Goal: Task Accomplishment & Management: Use online tool/utility

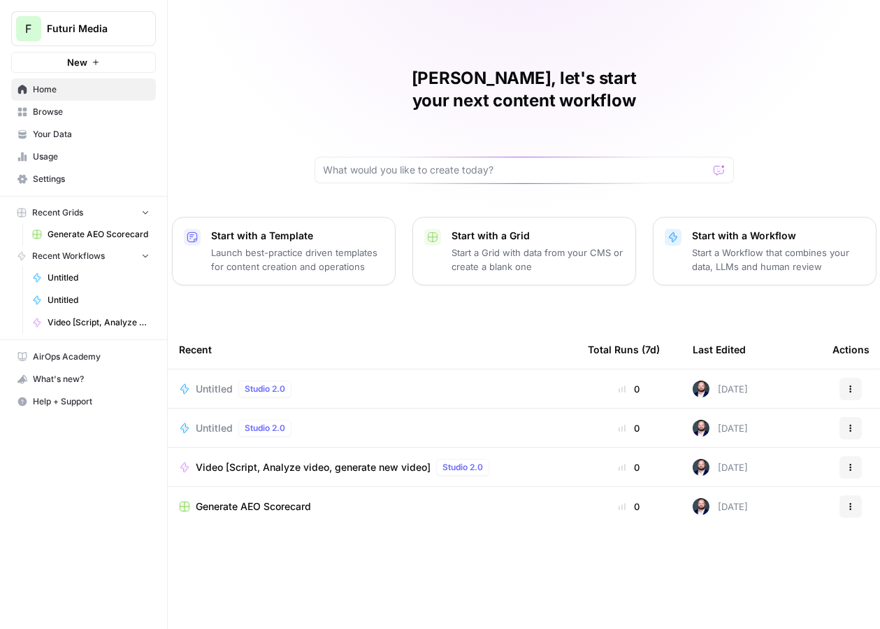
click at [326, 460] on span "Video [Script, Analyze video, generate new video]" at bounding box center [313, 467] width 235 height 14
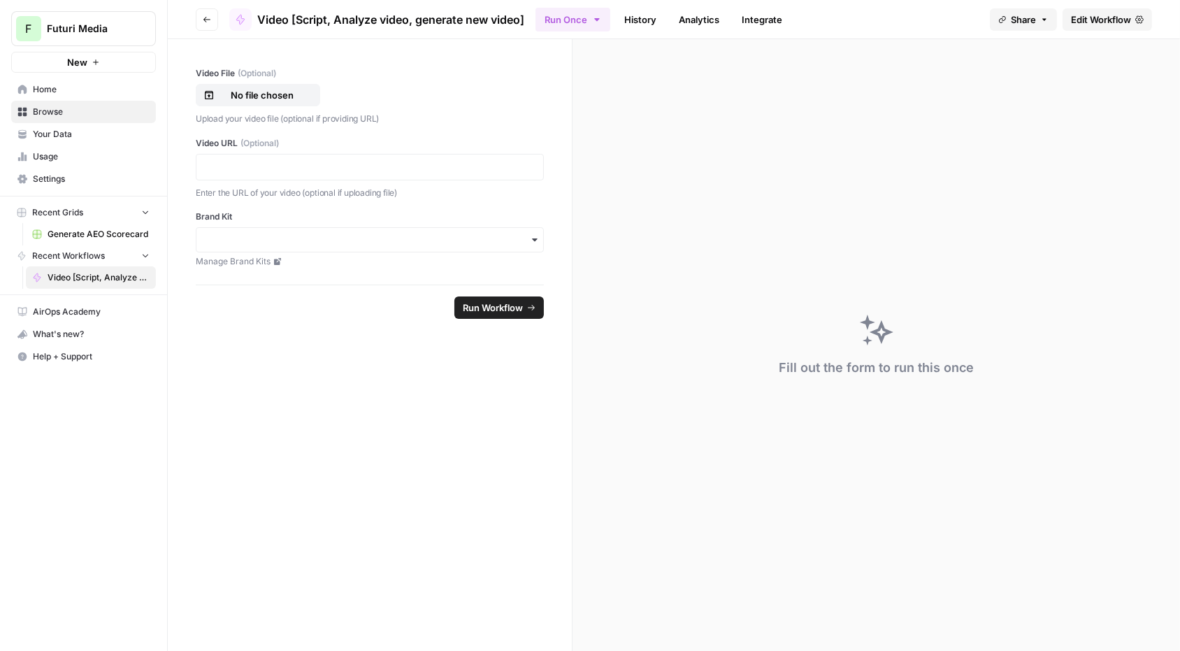
click at [880, 25] on link "Edit Workflow" at bounding box center [1107, 19] width 89 height 22
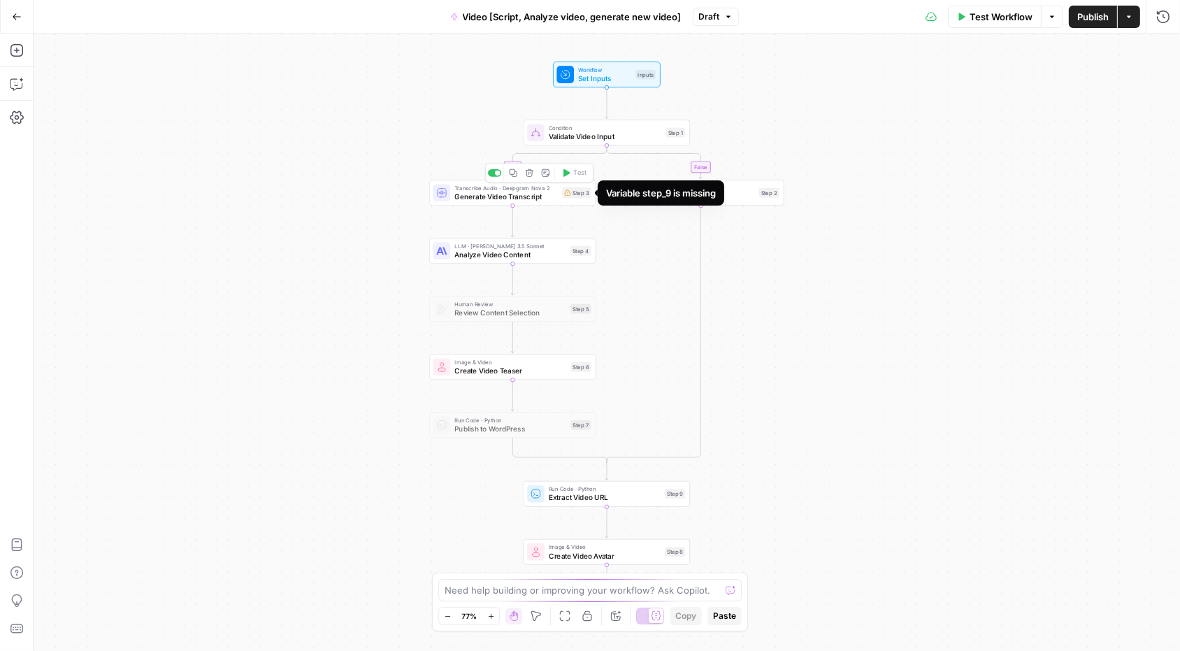
click at [578, 193] on div "Step 3" at bounding box center [576, 192] width 29 height 10
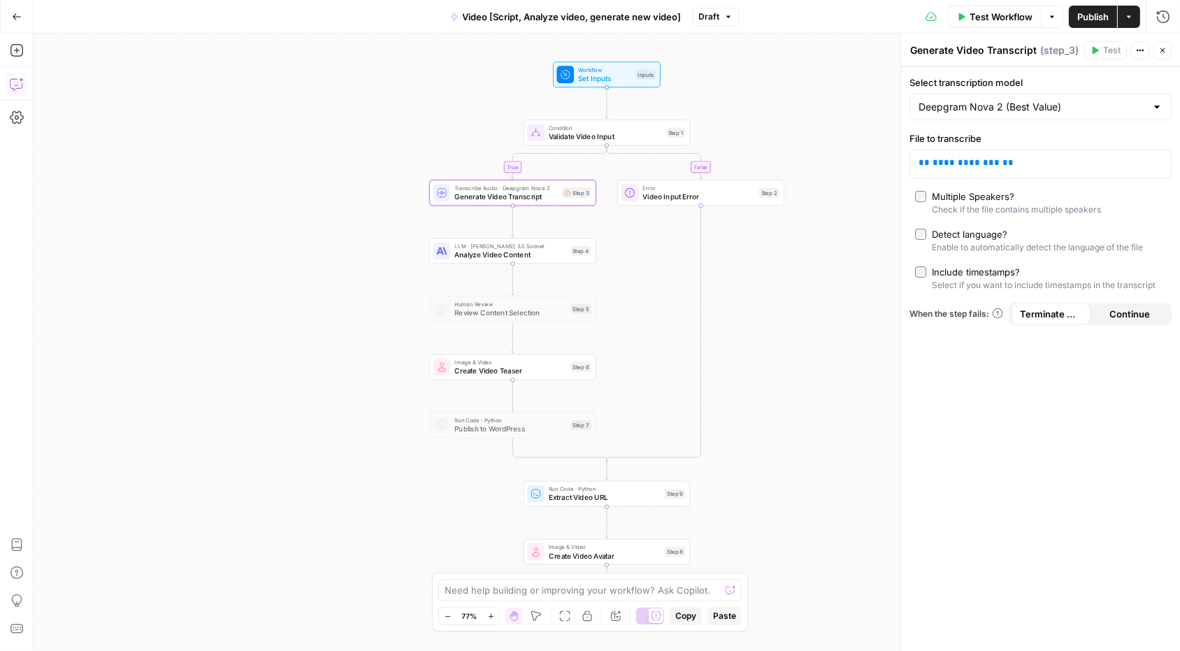
click at [15, 5] on button "Go Back" at bounding box center [16, 16] width 25 height 25
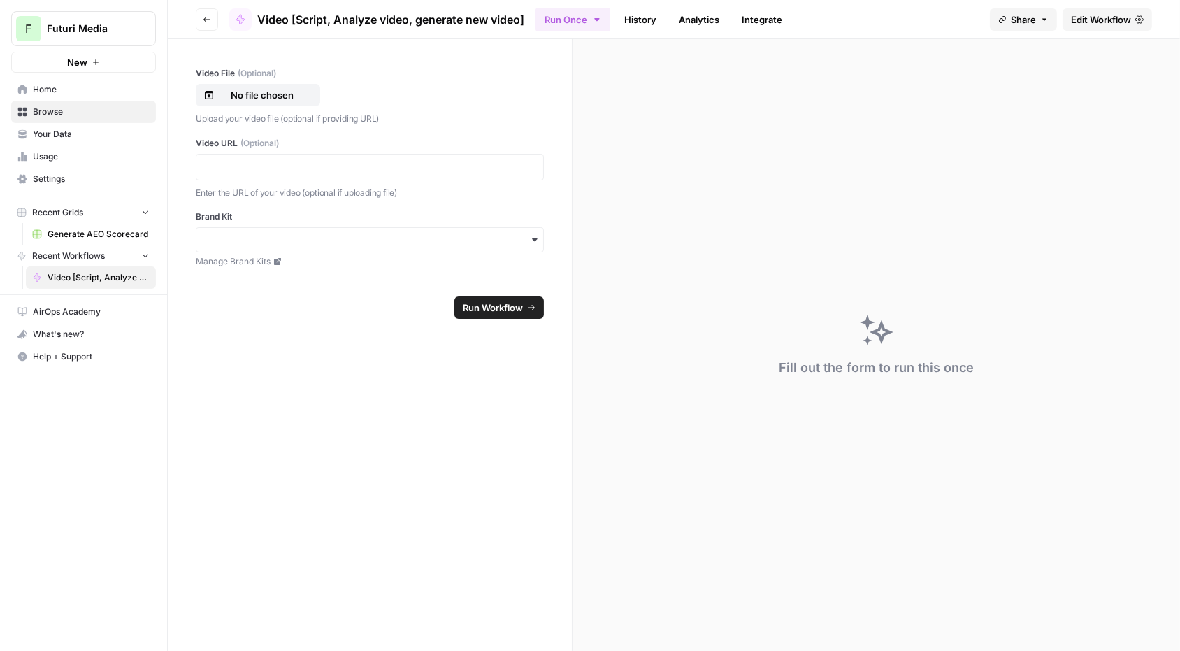
click at [80, 62] on span "New" at bounding box center [77, 62] width 20 height 14
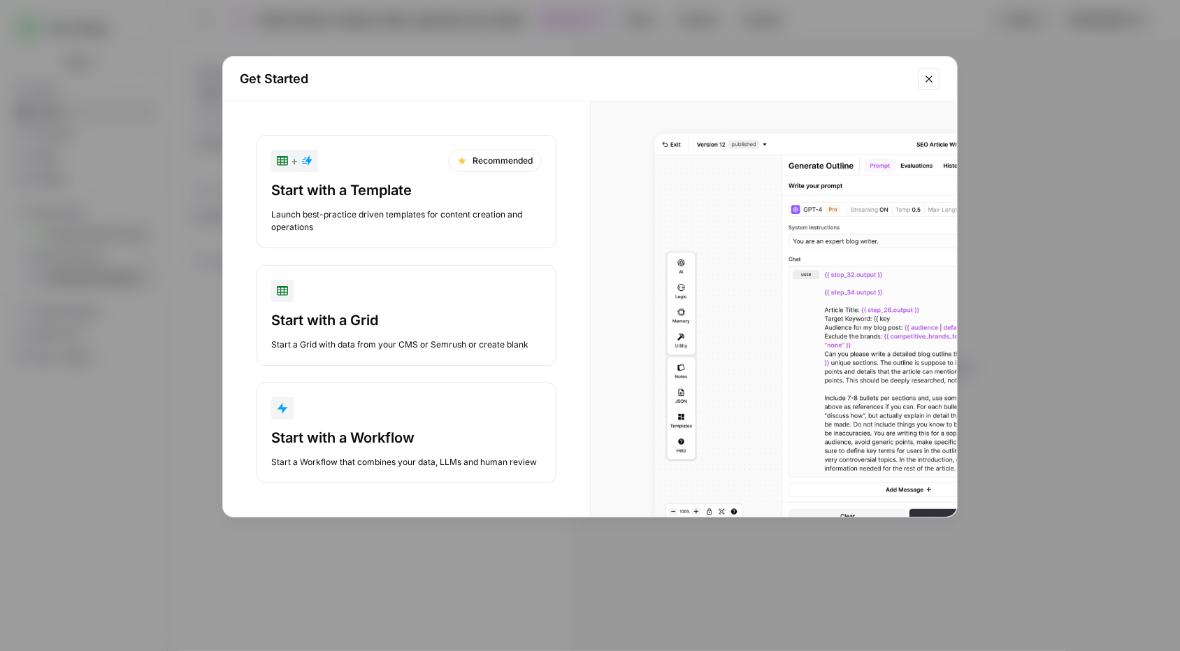
click at [419, 415] on div "button" at bounding box center [406, 408] width 271 height 22
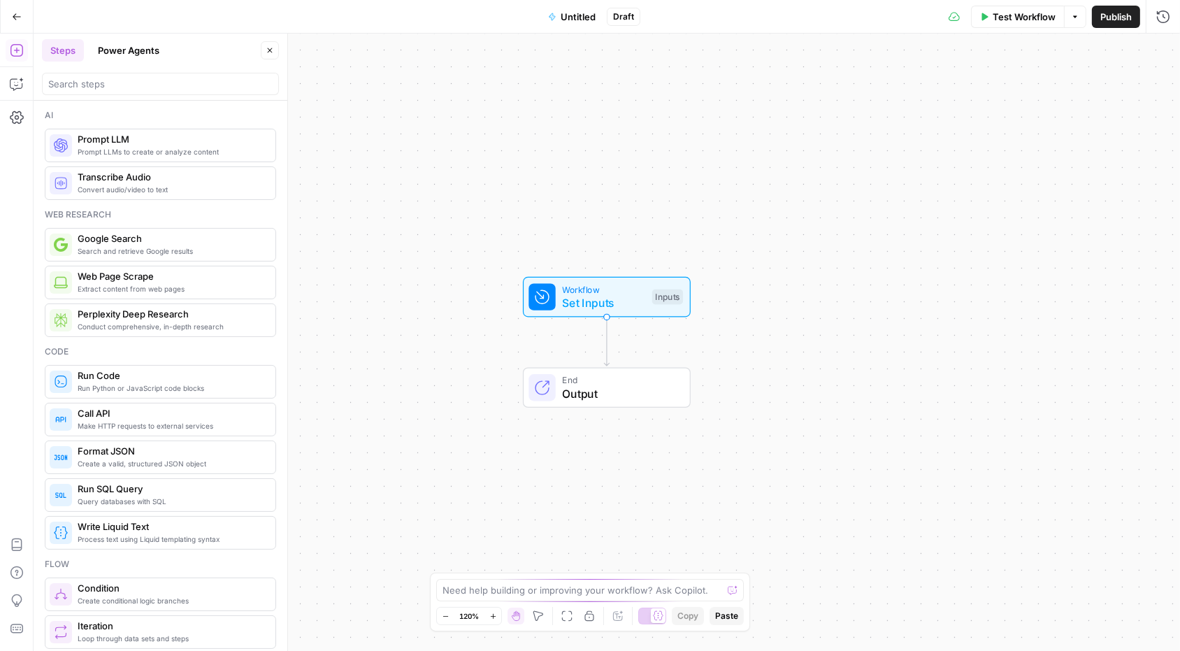
click at [25, 93] on button "Copilot" at bounding box center [17, 84] width 22 height 22
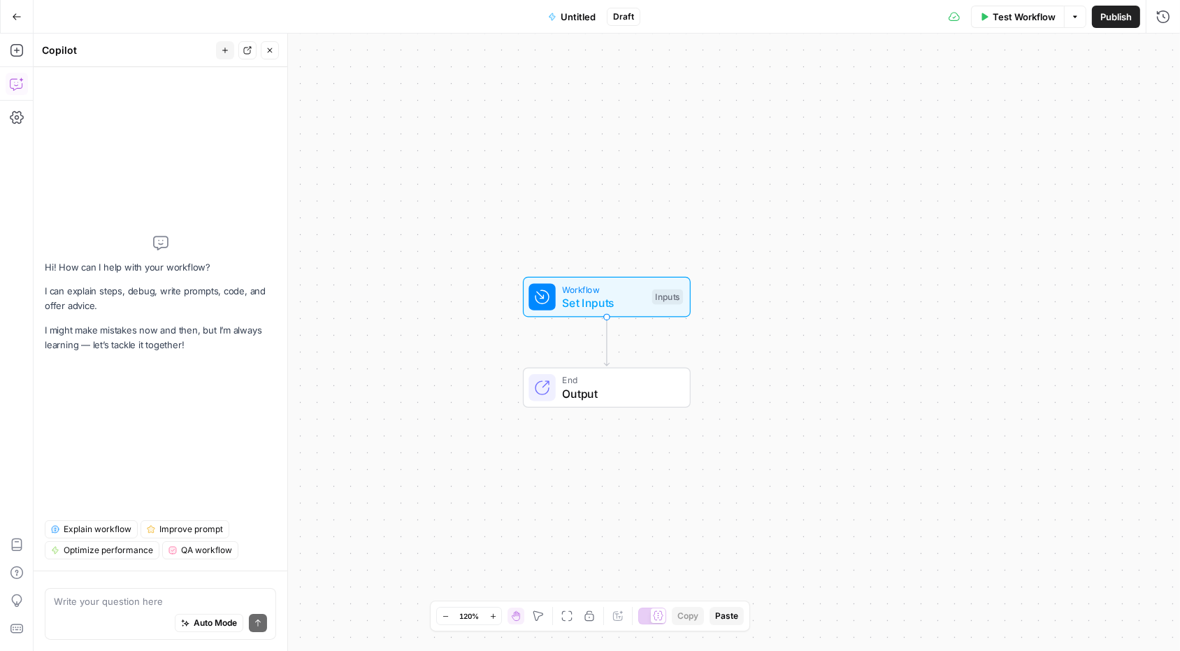
click at [159, 592] on div "Write your question here Auto Mode Send" at bounding box center [160, 614] width 231 height 52
paste textarea "Ability to auto apply a graphic template with text on screen to a clean package…"
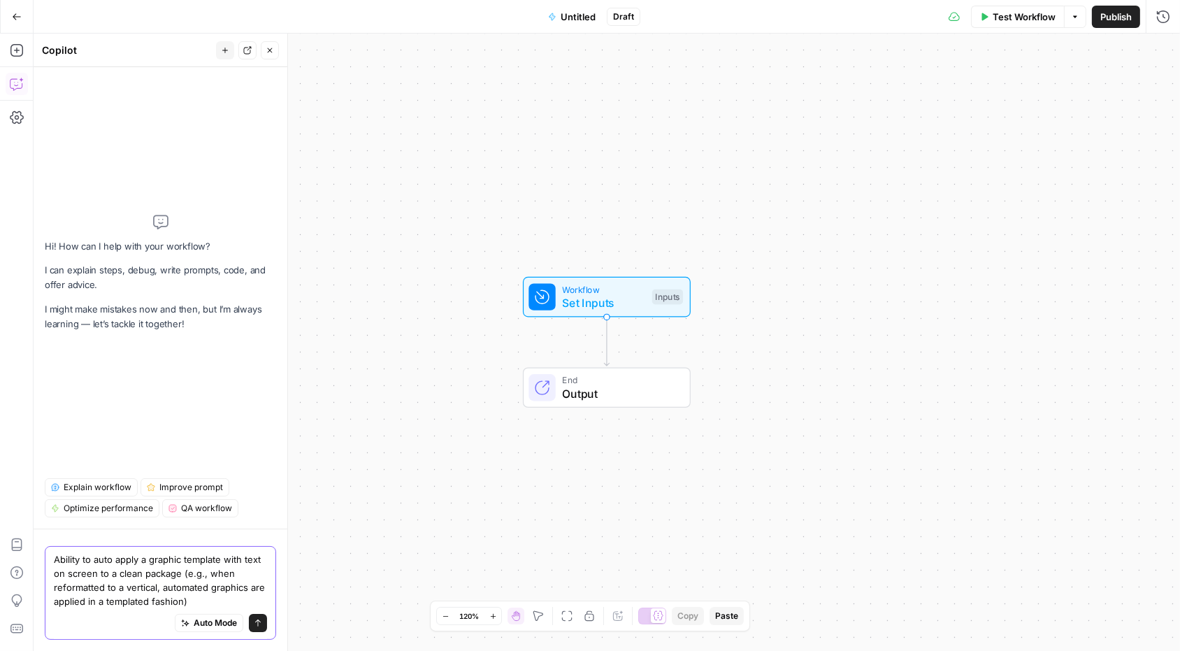
click at [64, 559] on textarea "Ability to auto apply a graphic template with text on screen to a clean package…" at bounding box center [160, 580] width 213 height 56
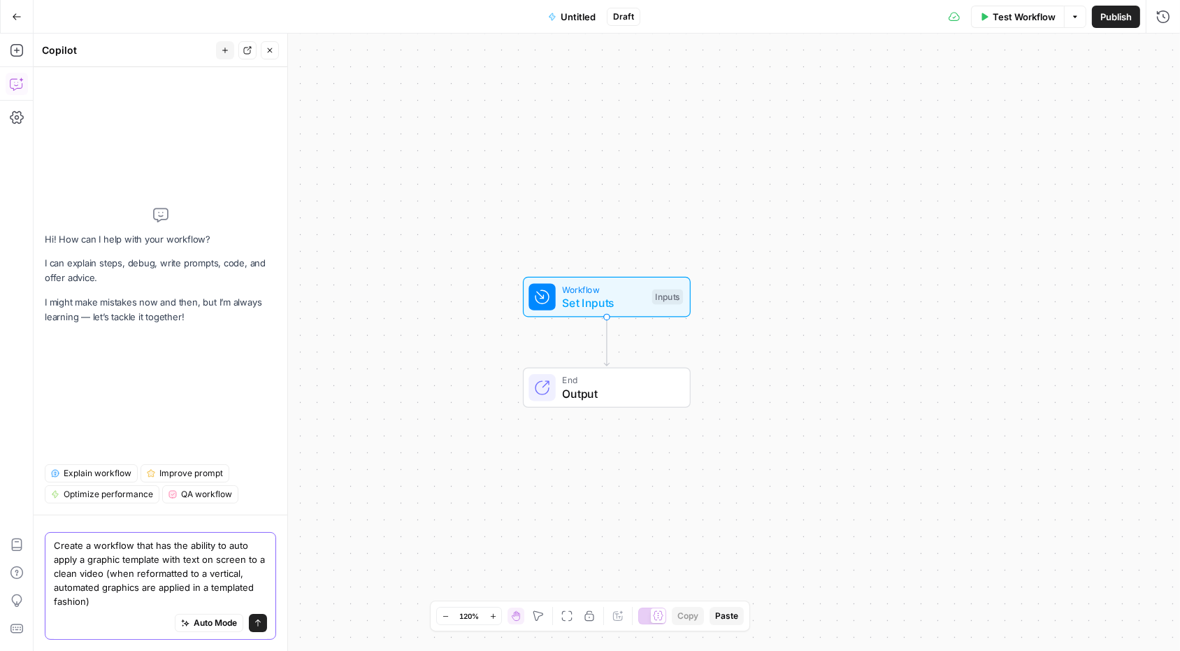
click at [118, 591] on textarea "Create a workflow that has the ability to auto apply a graphic template with te…" at bounding box center [160, 573] width 213 height 70
click at [118, 598] on textarea "Create a workflow that has the ability to auto apply a graphic template with te…" at bounding box center [160, 573] width 213 height 70
click at [108, 603] on textarea "Create a workflow that has the ability to auto apply a graphic template with te…" at bounding box center [160, 573] width 213 height 70
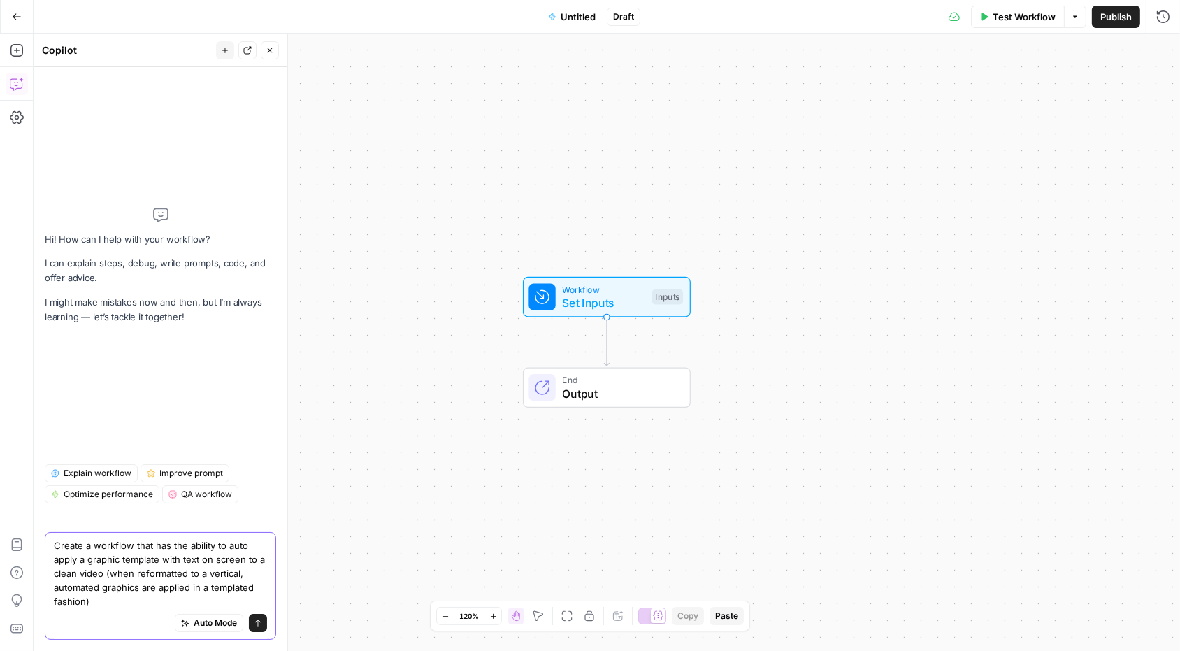
click at [103, 573] on textarea "Create a workflow that has the ability to auto apply a graphic template with te…" at bounding box center [160, 573] width 213 height 70
type textarea "Create a workflow that has the ability to auto apply a graphic template with te…"
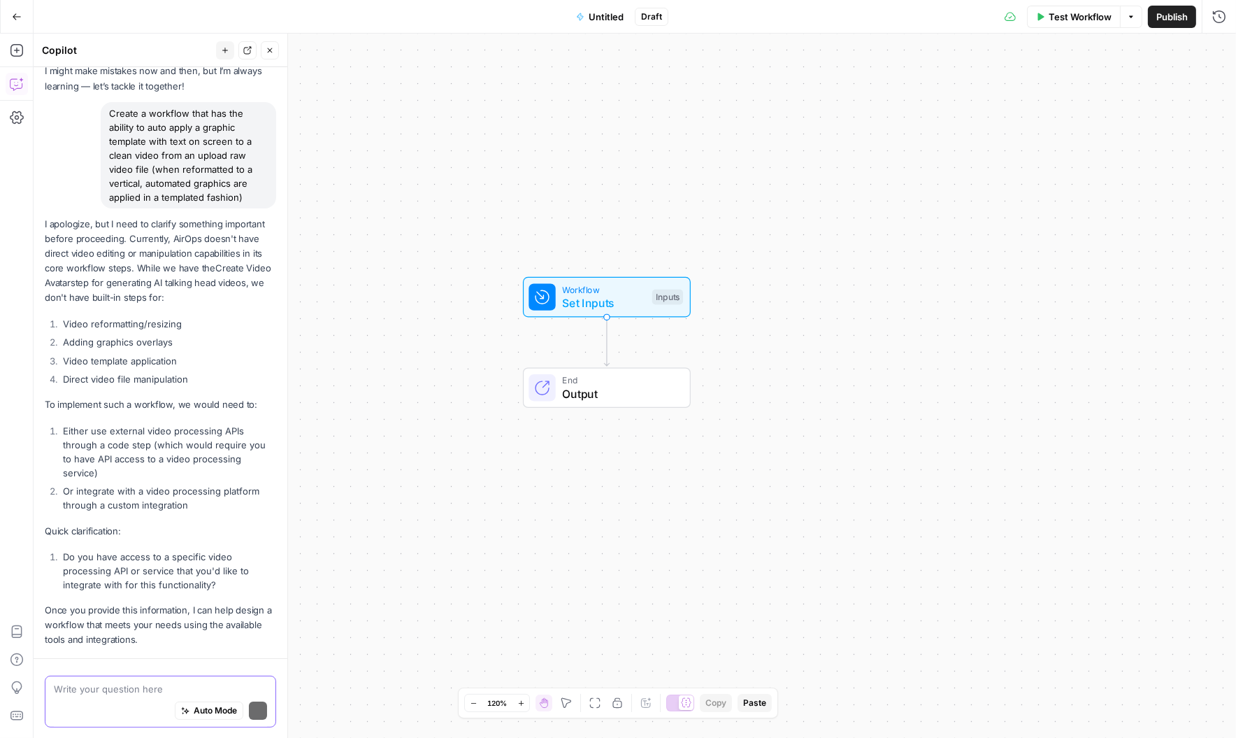
scroll to position [99, 0]
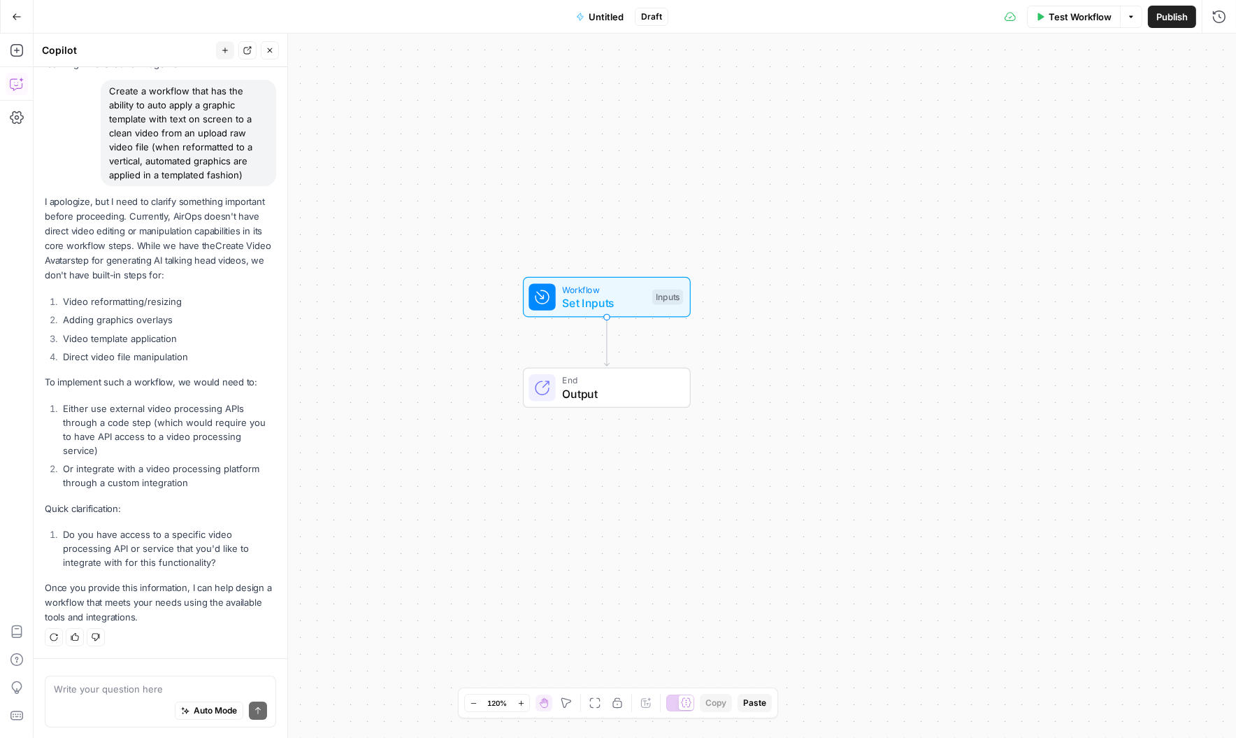
drag, startPoint x: 46, startPoint y: 201, endPoint x: 168, endPoint y: 205, distance: 121.7
click at [166, 205] on p "I apologize, but I need to clarify something important before proceeding. Curre…" at bounding box center [160, 238] width 231 height 89
click at [86, 300] on li "Video reformatting/resizing" at bounding box center [167, 301] width 217 height 14
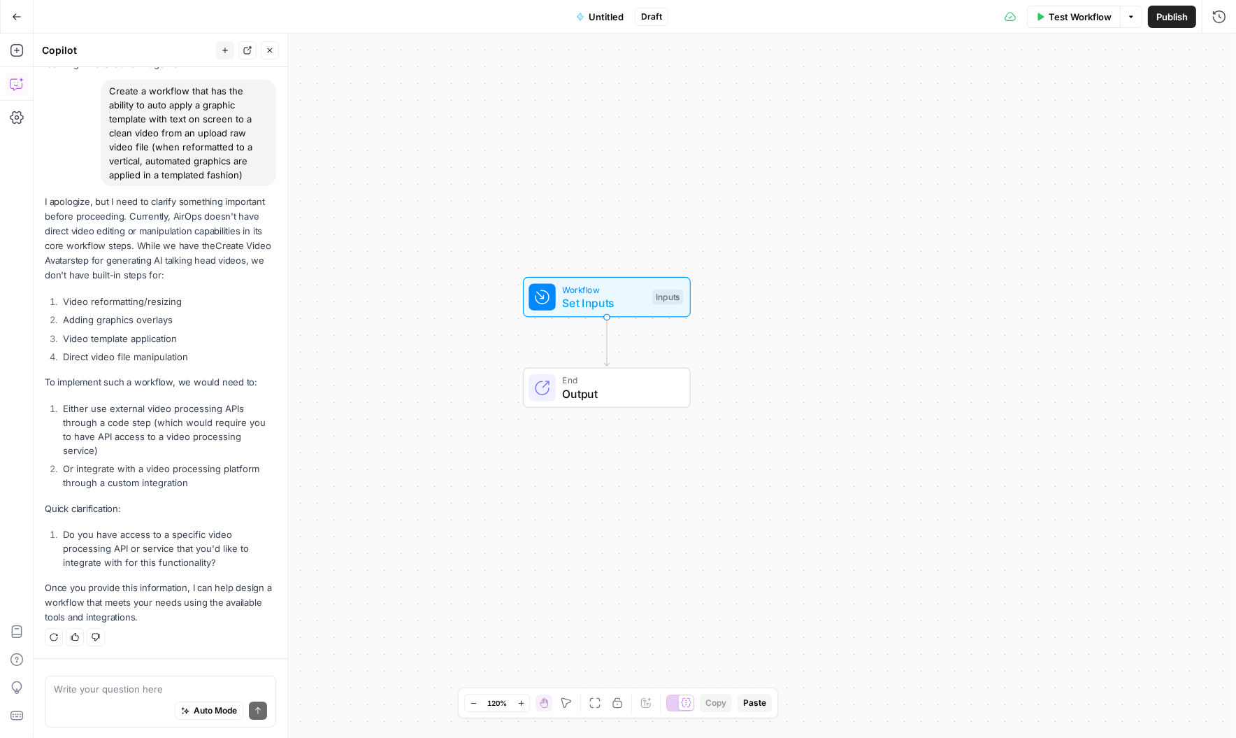
click at [86, 300] on li "Video reformatting/resizing" at bounding box center [167, 301] width 217 height 14
click at [86, 320] on li "Adding graphics overlays" at bounding box center [167, 320] width 217 height 14
click at [102, 337] on li "Video template application" at bounding box center [167, 338] width 217 height 14
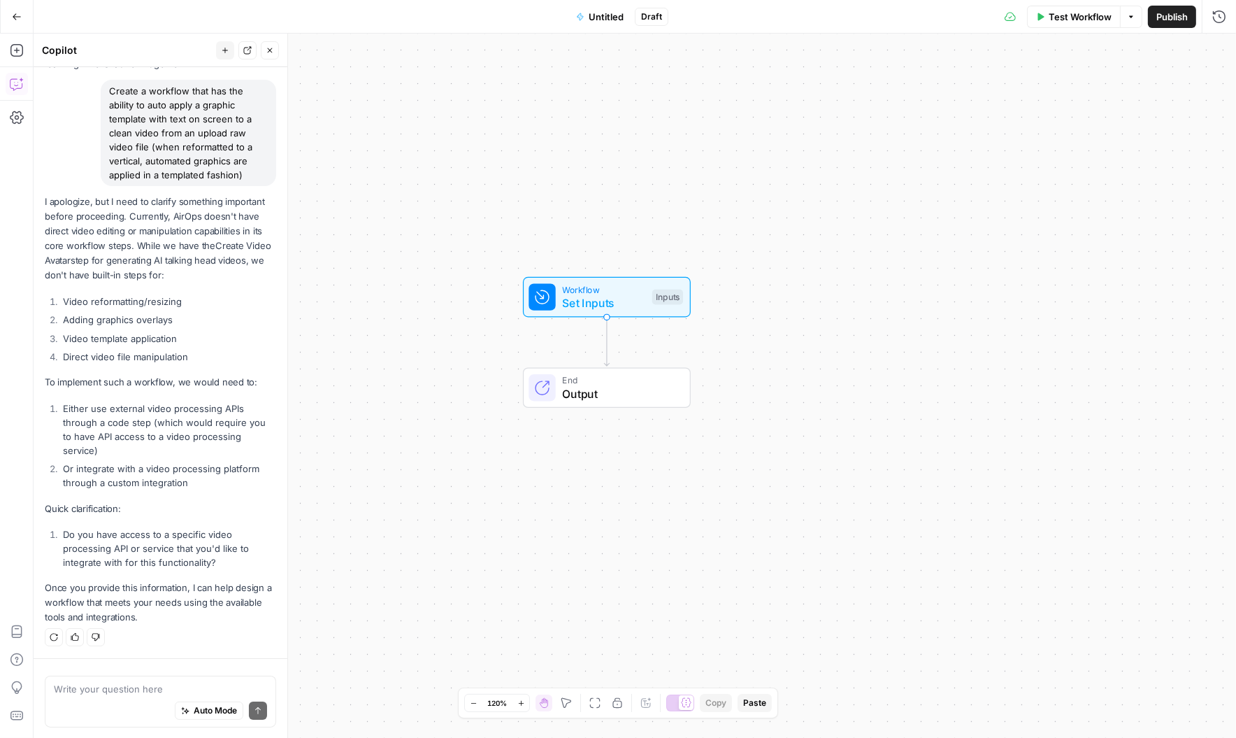
click at [102, 337] on li "Video template application" at bounding box center [167, 338] width 217 height 14
click at [101, 338] on li "Video template application" at bounding box center [167, 338] width 217 height 14
click at [110, 358] on li "Direct video file manipulation" at bounding box center [167, 357] width 217 height 14
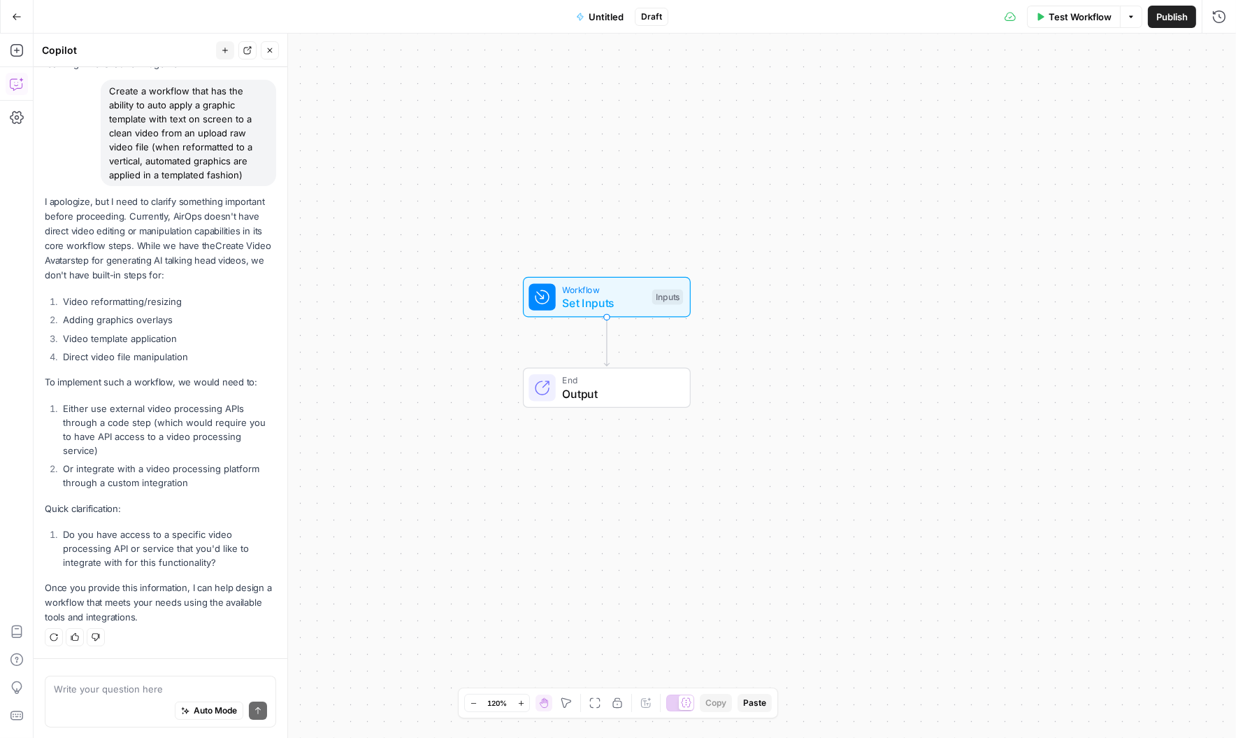
click at [125, 429] on li "Either use external video processing APIs through a code step (which would requ…" at bounding box center [167, 429] width 217 height 56
click at [106, 406] on li "Either use external video processing APIs through a code step (which would requ…" at bounding box center [167, 429] width 217 height 56
click at [120, 478] on li "Or integrate with a video processing platform through a custom integration" at bounding box center [167, 475] width 217 height 28
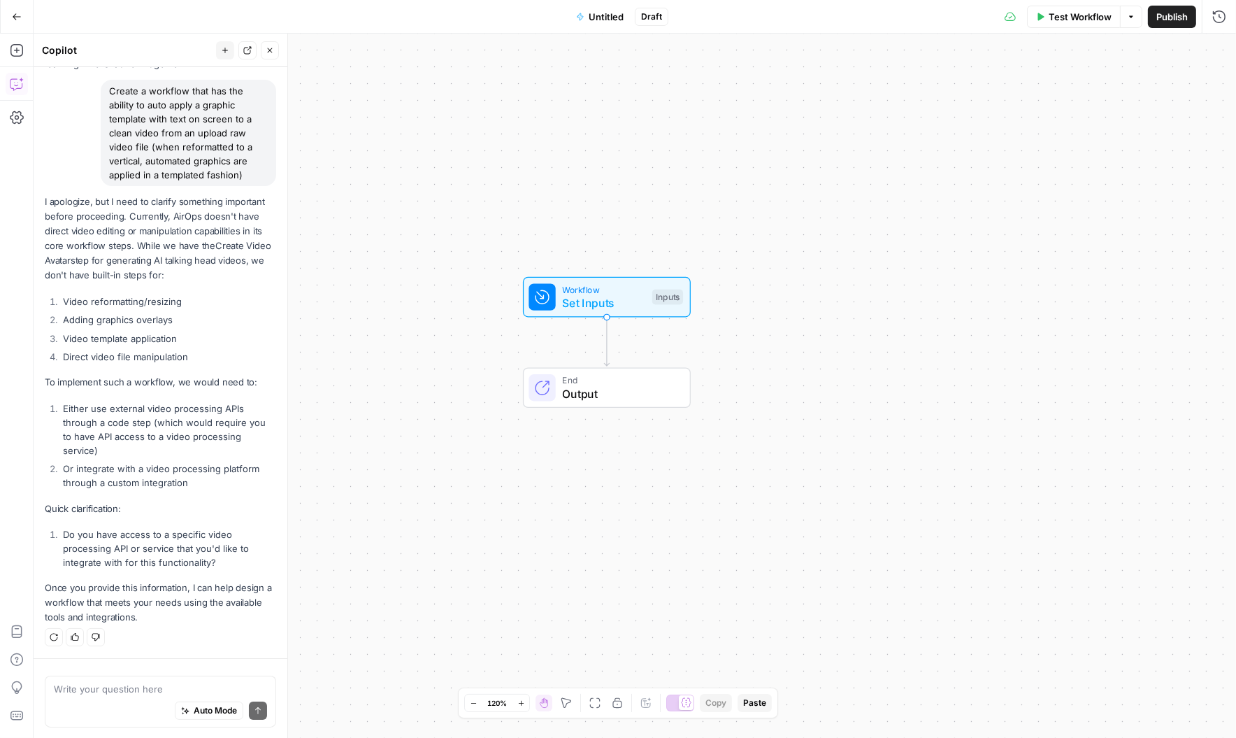
click at [120, 478] on li "Or integrate with a video processing platform through a custom integration" at bounding box center [167, 475] width 217 height 28
click at [89, 536] on li "Do you have access to a specific video processing API or service that you'd lik…" at bounding box center [167, 548] width 217 height 42
click at [87, 531] on li "Do you have access to a specific video processing API or service that you'd lik…" at bounding box center [167, 548] width 217 height 42
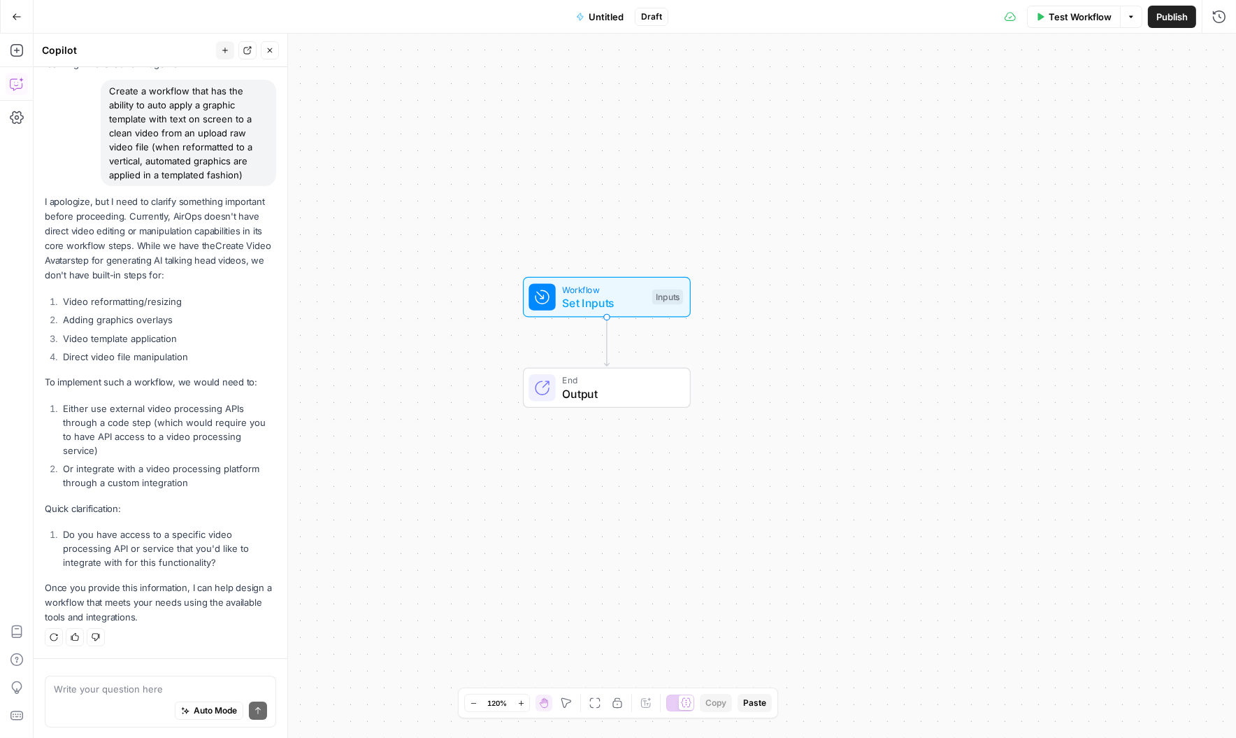
click at [87, 531] on li "Do you have access to a specific video processing API or service that you'd lik…" at bounding box center [167, 548] width 217 height 42
click at [123, 610] on p "Once you provide this information, I can help design a workflow that meets your…" at bounding box center [160, 602] width 231 height 44
click at [133, 628] on textarea at bounding box center [160, 688] width 213 height 14
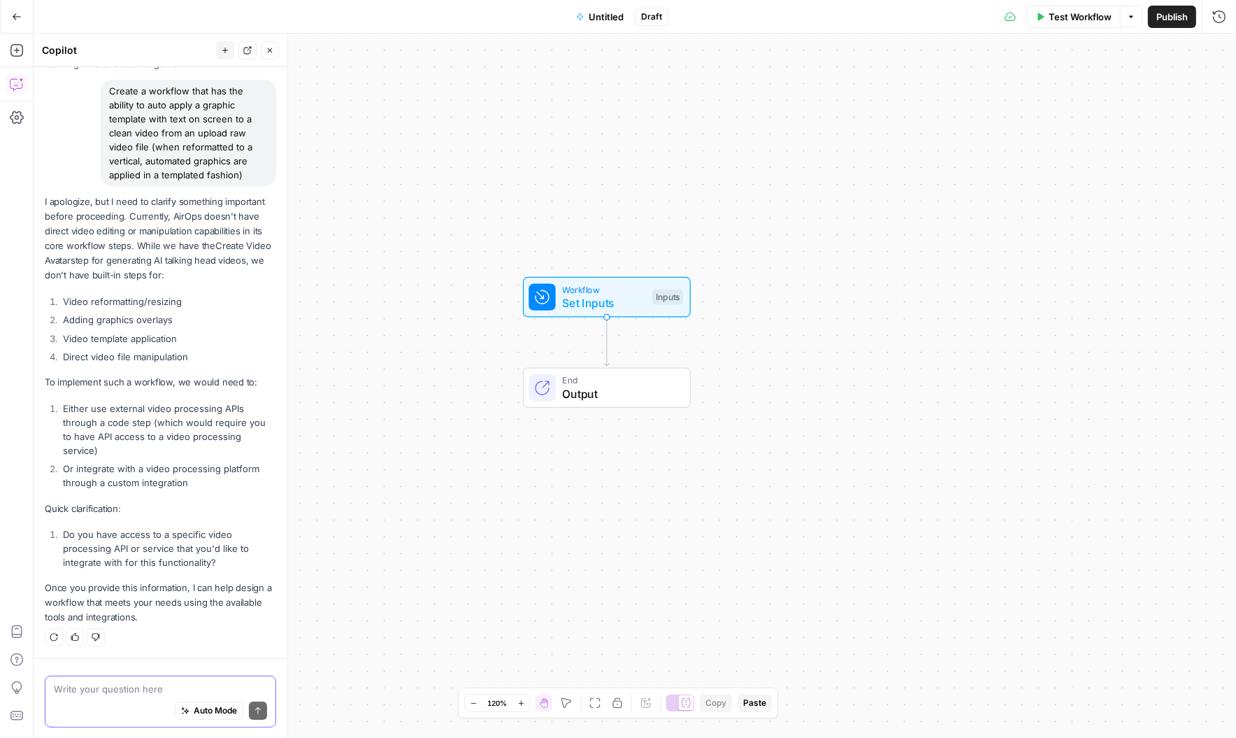
paste textarea "Raw video moments automatically created and staged for approval prior to being …"
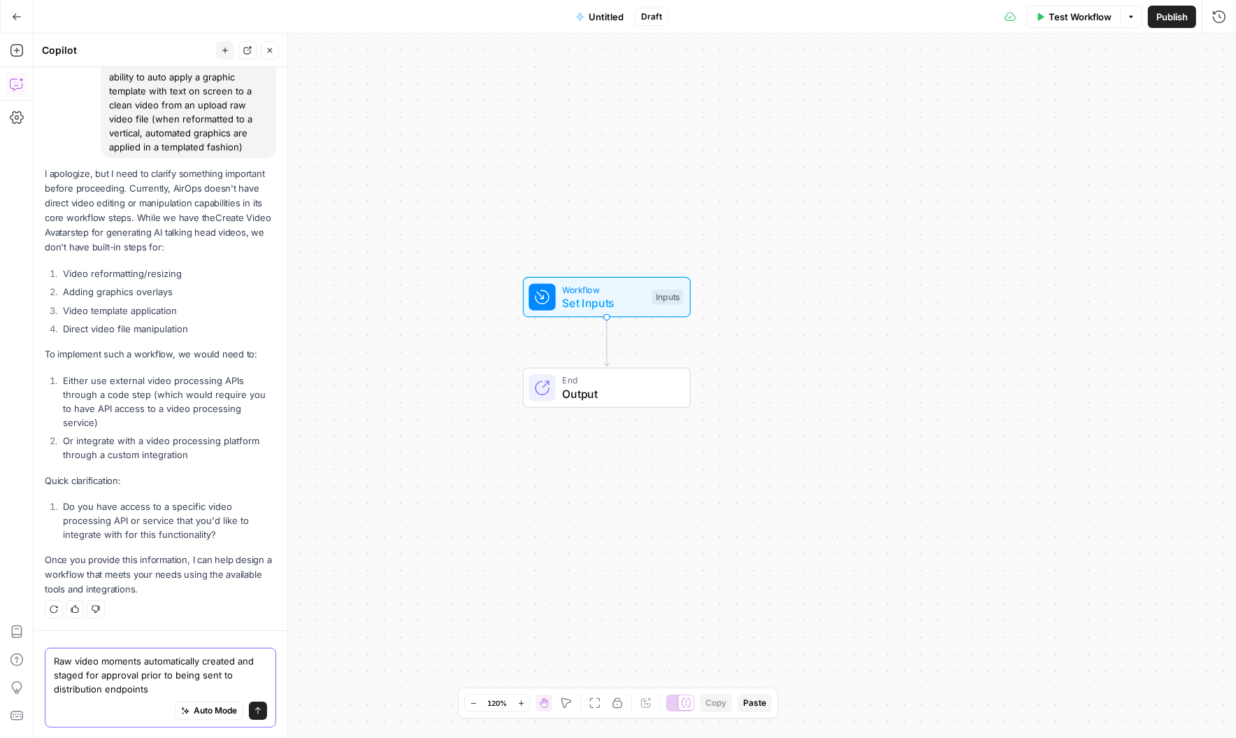
type textarea "Raw video moments automatically created and staged for approval prior to being …"
click at [254, 628] on button "Send" at bounding box center [258, 710] width 18 height 18
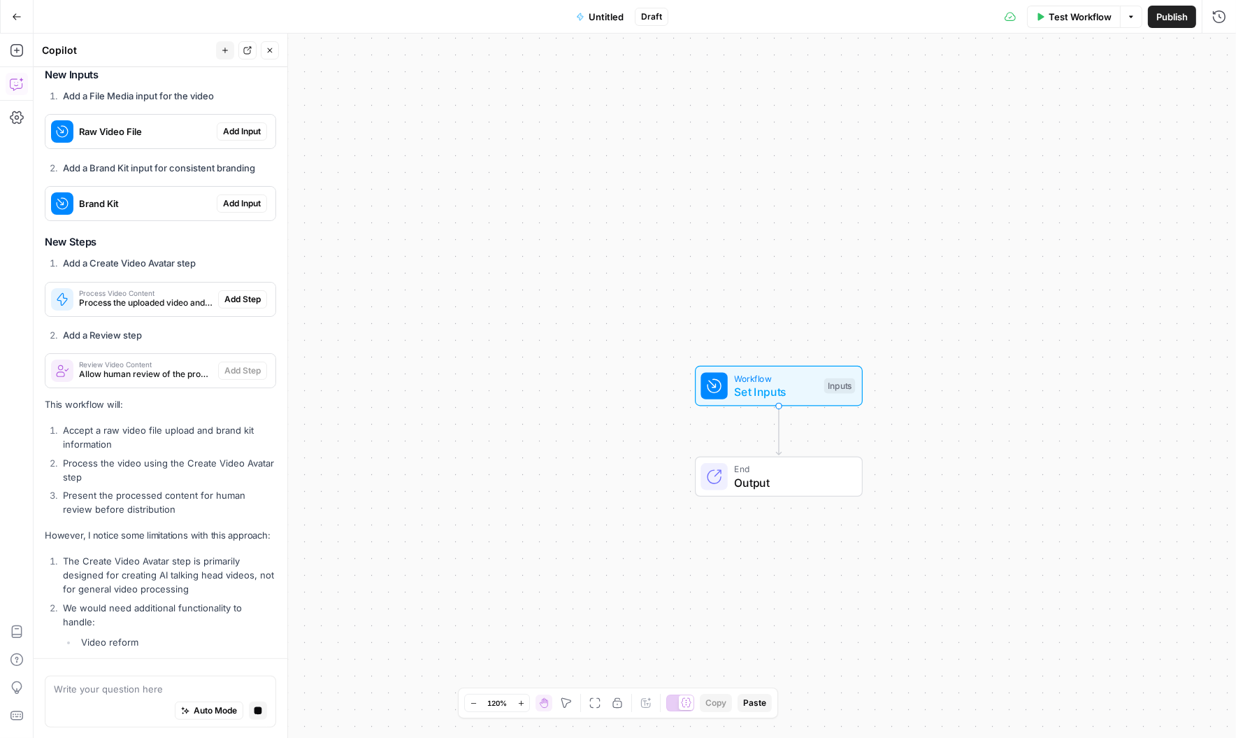
scroll to position [906, 0]
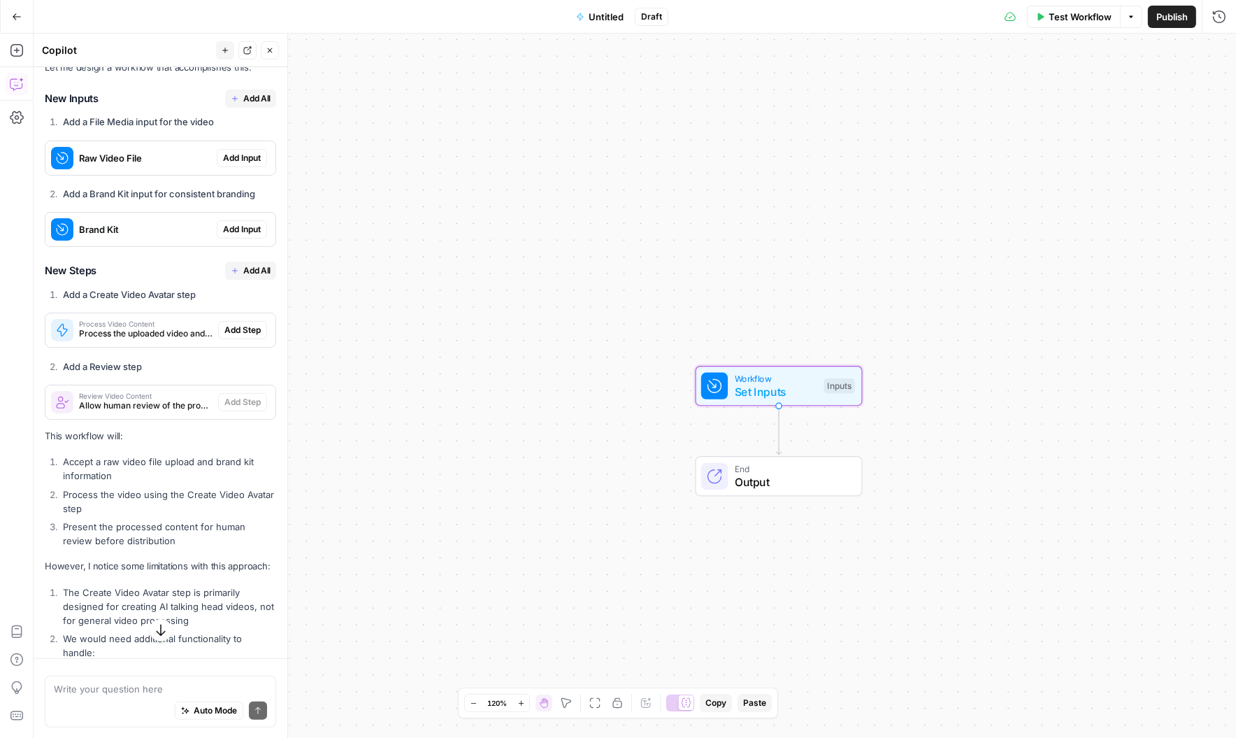
click at [233, 158] on span "Add Input" at bounding box center [242, 158] width 38 height 13
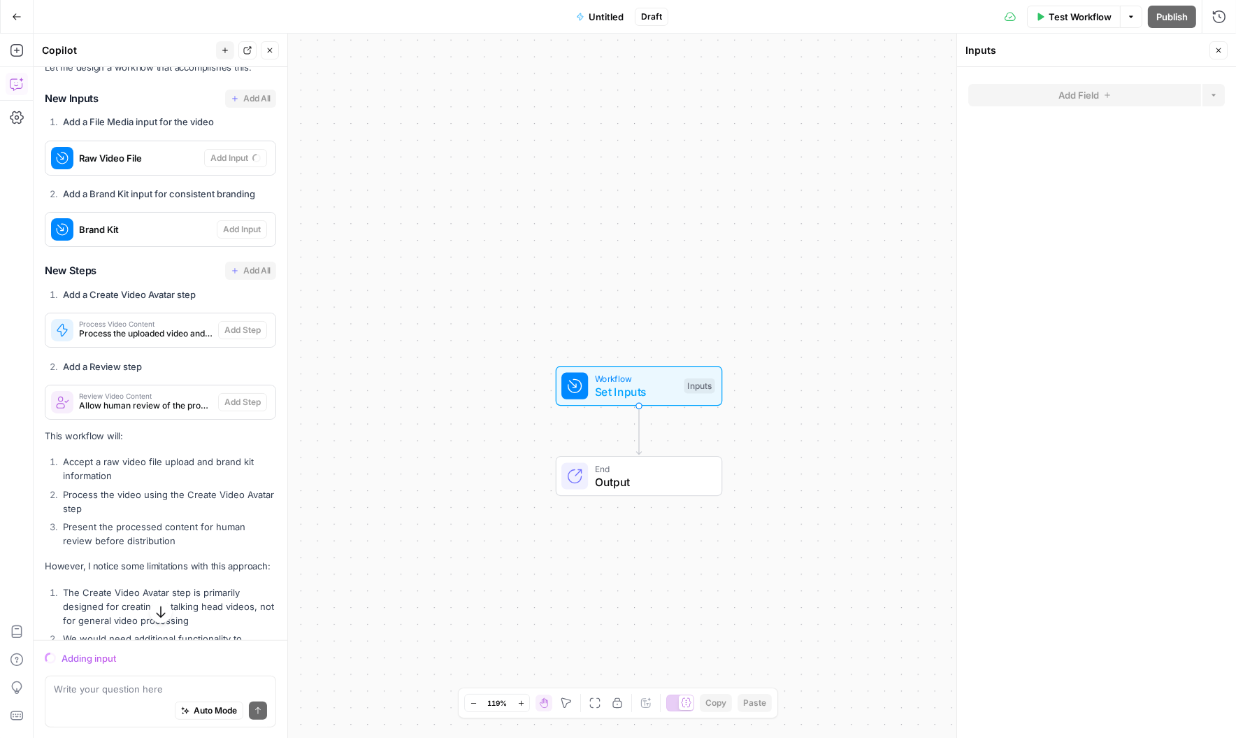
scroll to position [951, 0]
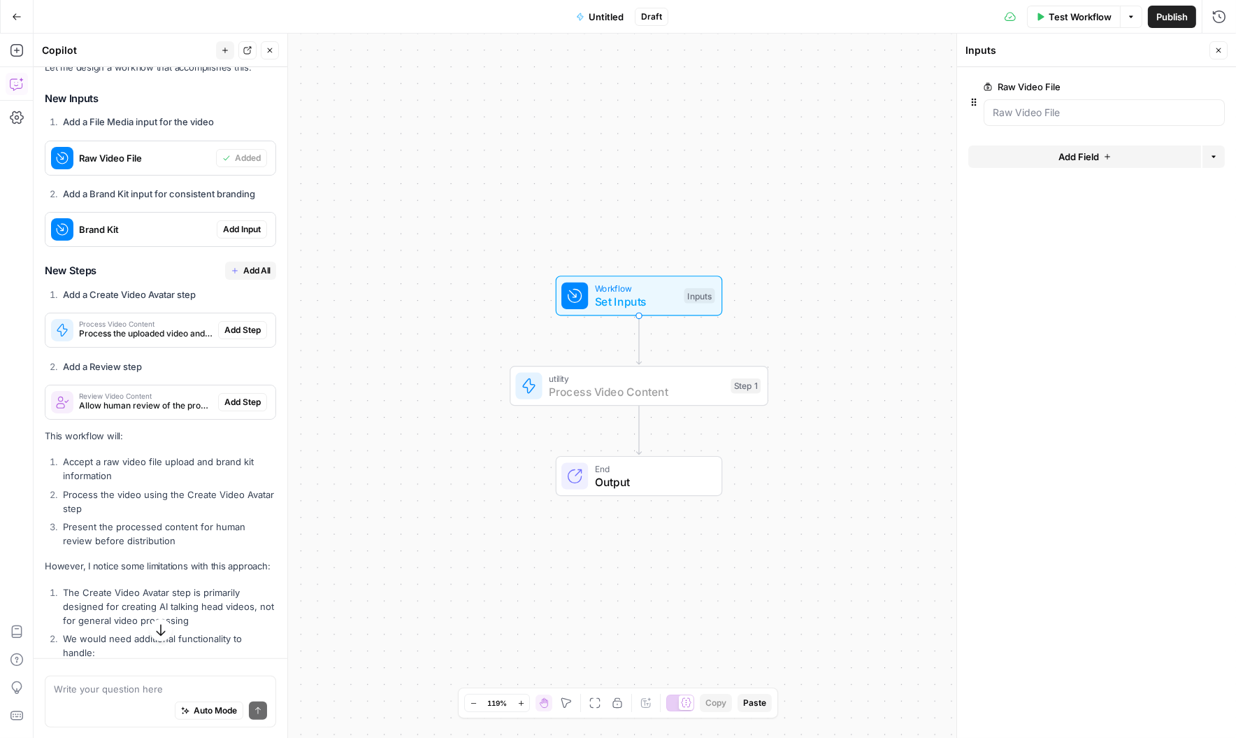
click at [231, 331] on span "Add Step" at bounding box center [242, 330] width 36 height 13
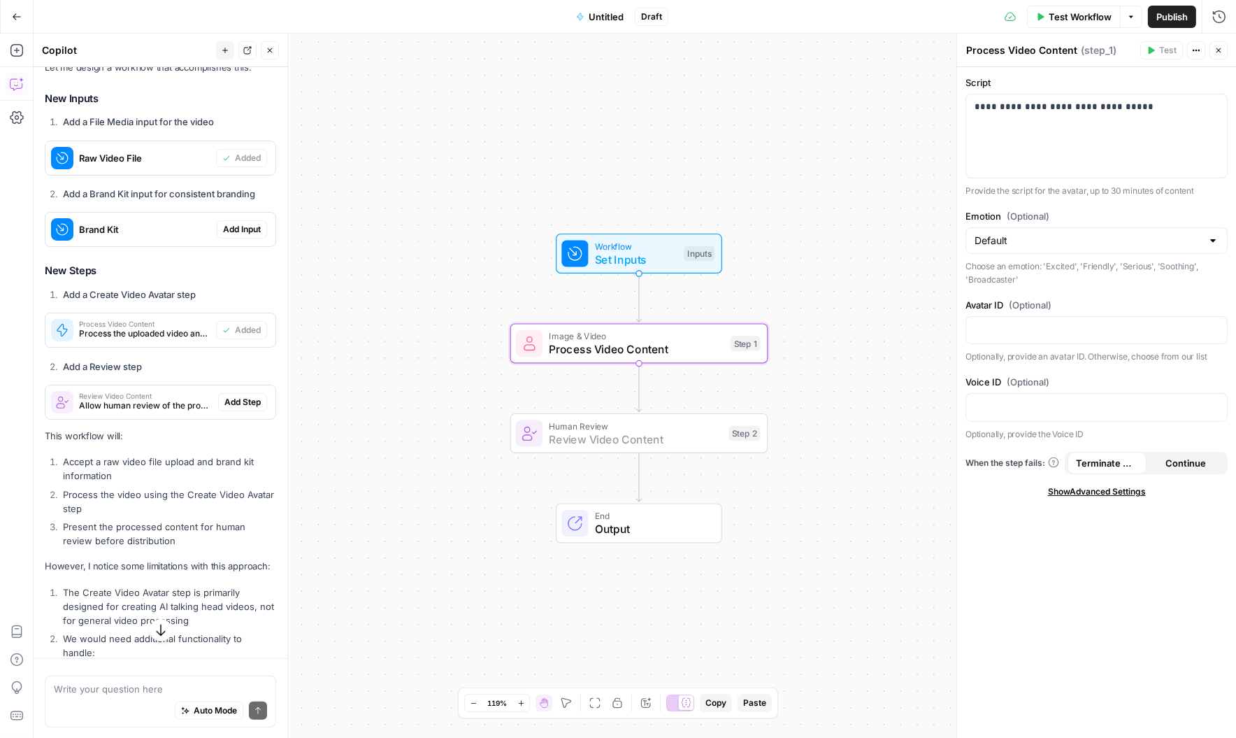
click at [229, 402] on span "Add Step" at bounding box center [242, 402] width 36 height 13
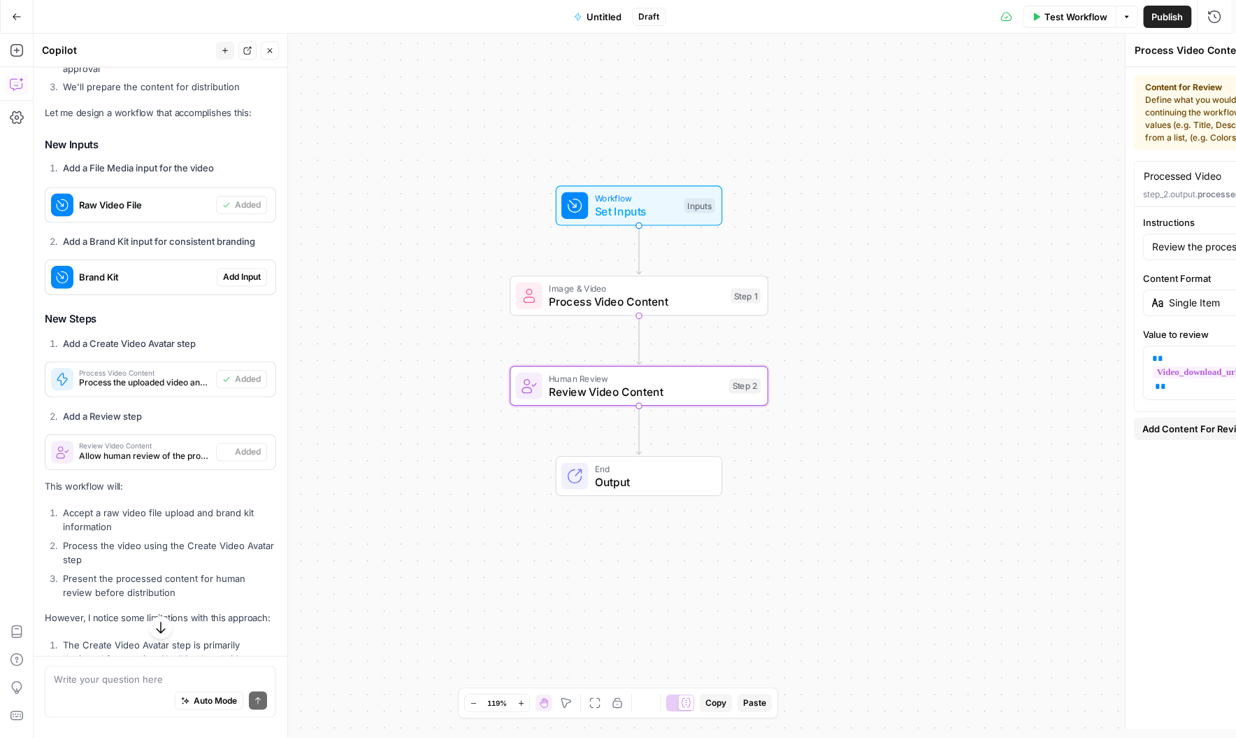
type textarea "Review Video Content"
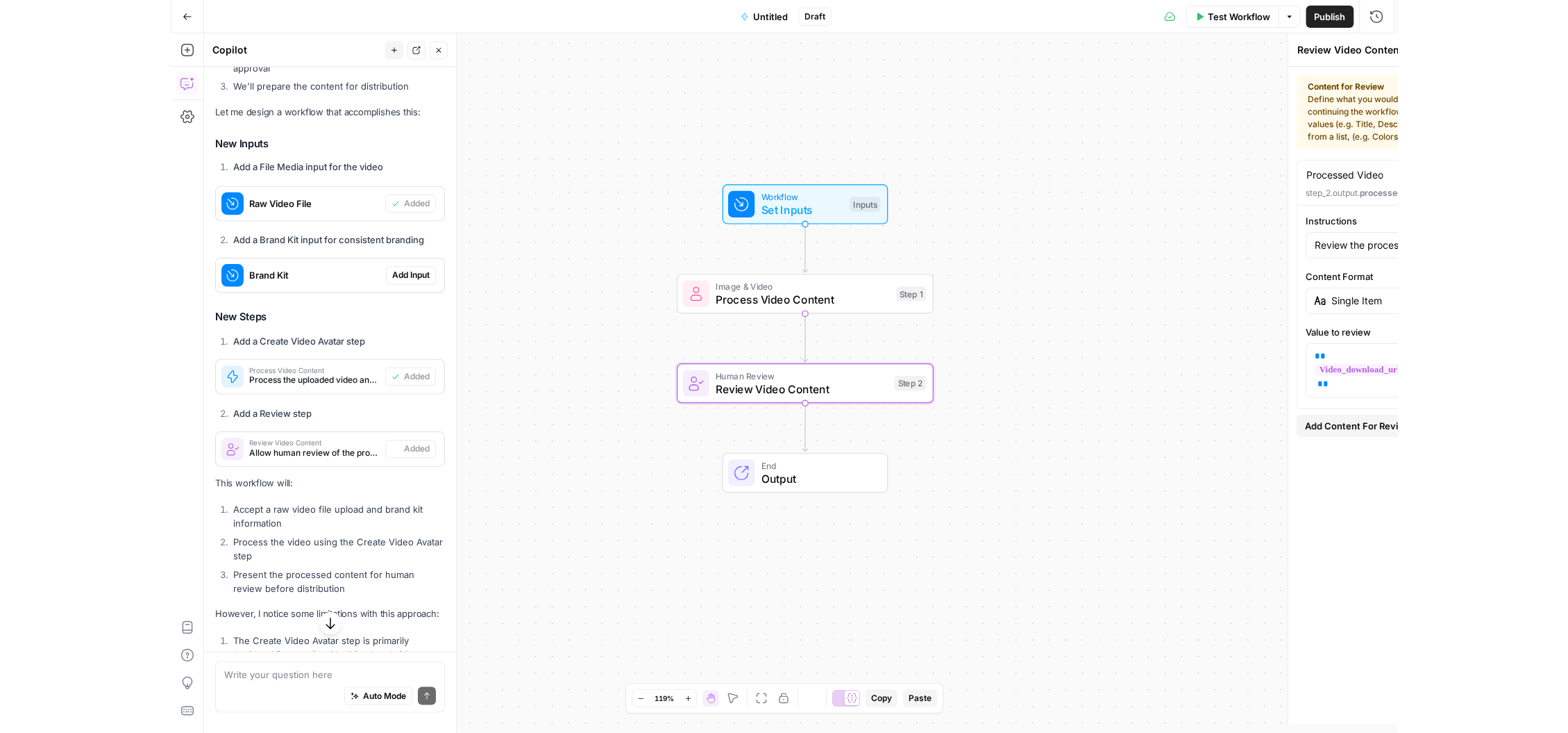
scroll to position [945, 0]
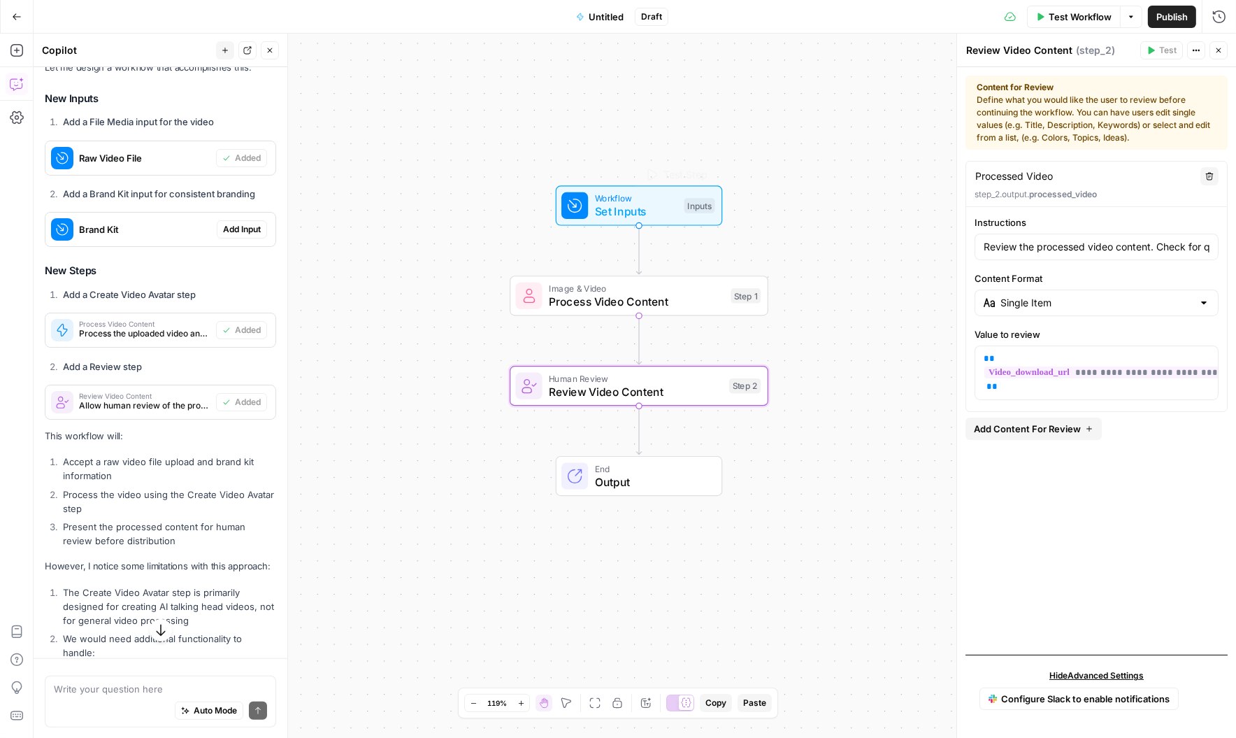
click at [633, 195] on span "Workflow" at bounding box center [636, 198] width 83 height 13
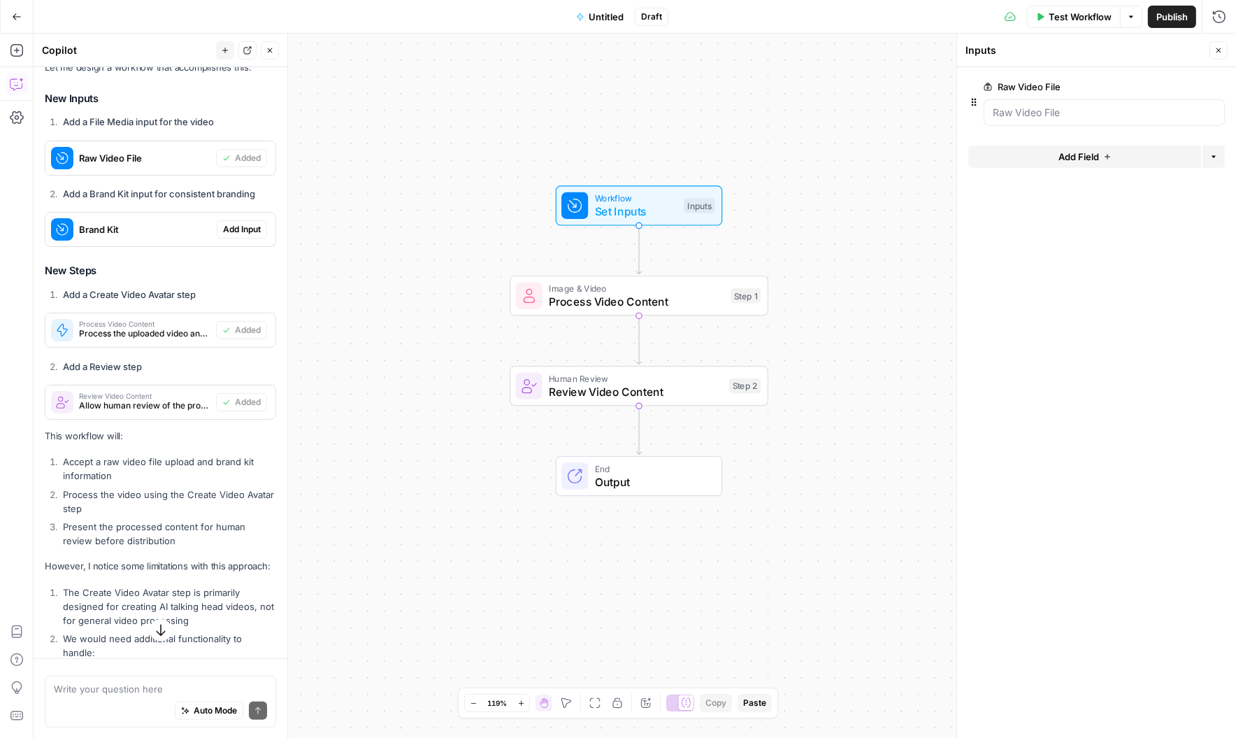
click at [880, 22] on span "Test Workflow" at bounding box center [1080, 17] width 63 height 14
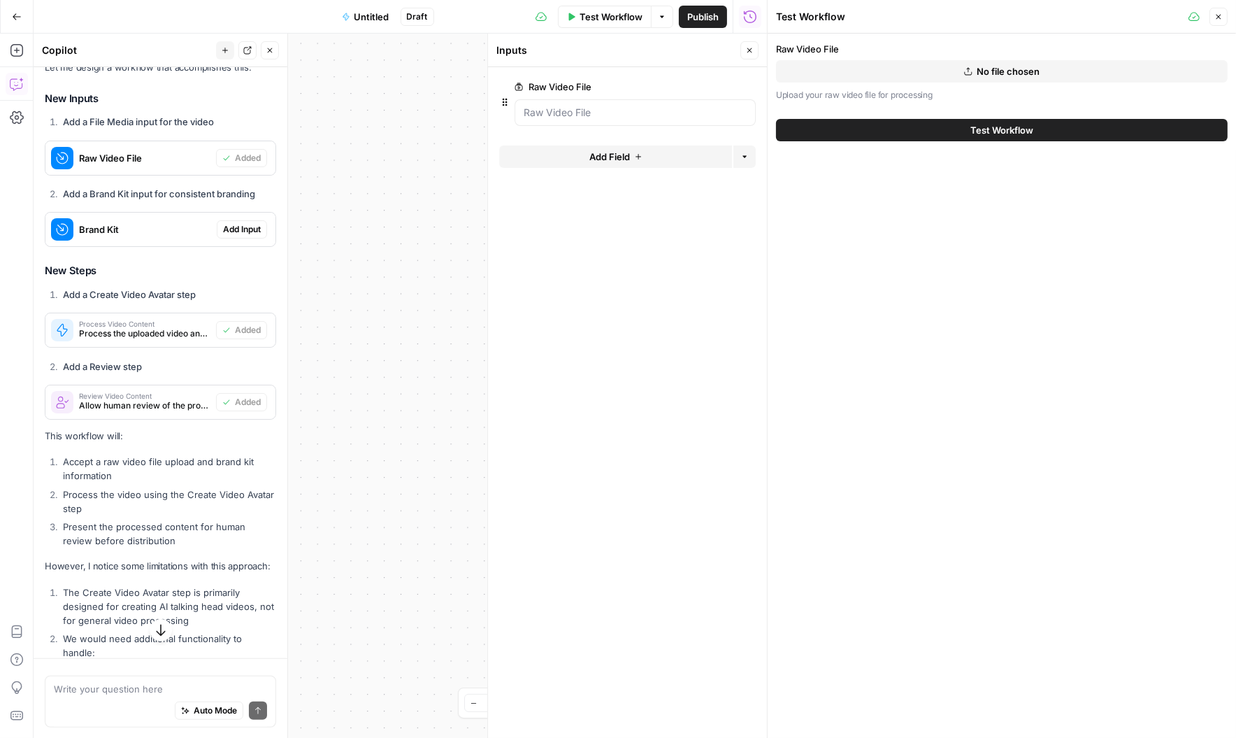
click at [880, 69] on button "No file chosen" at bounding box center [1002, 71] width 452 height 22
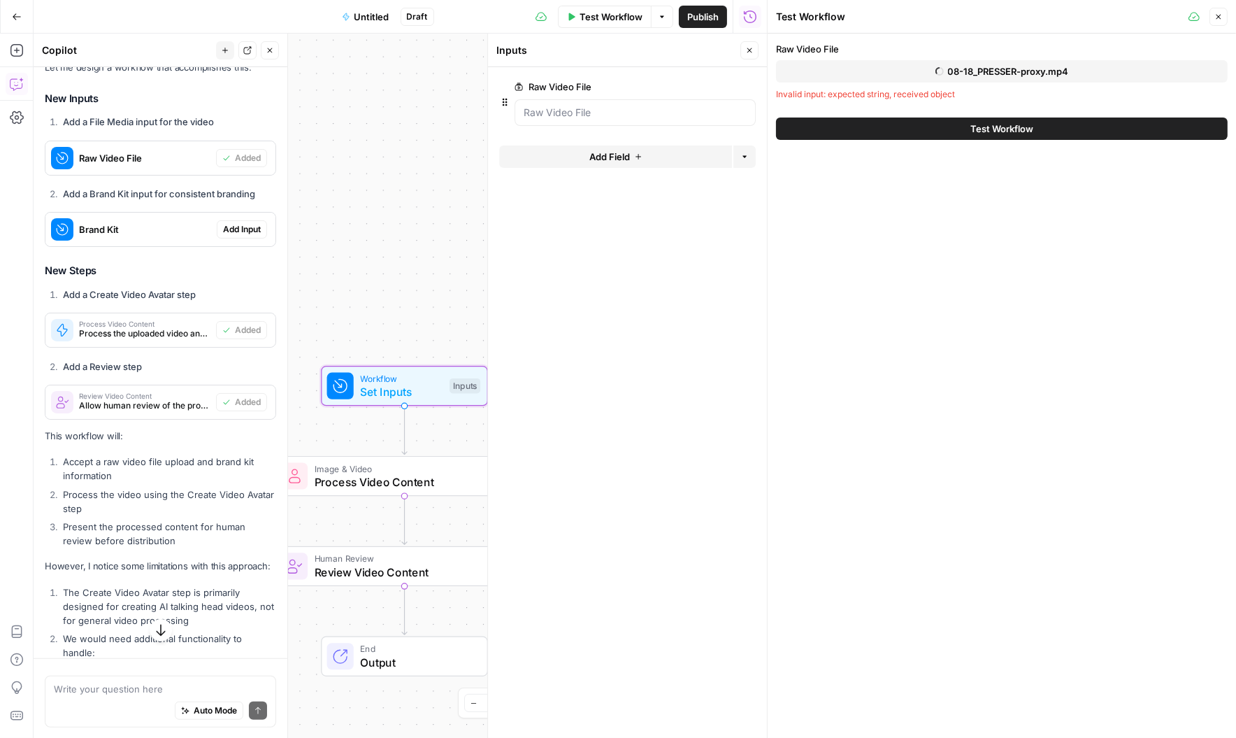
click at [235, 229] on span "Add Input" at bounding box center [242, 229] width 38 height 13
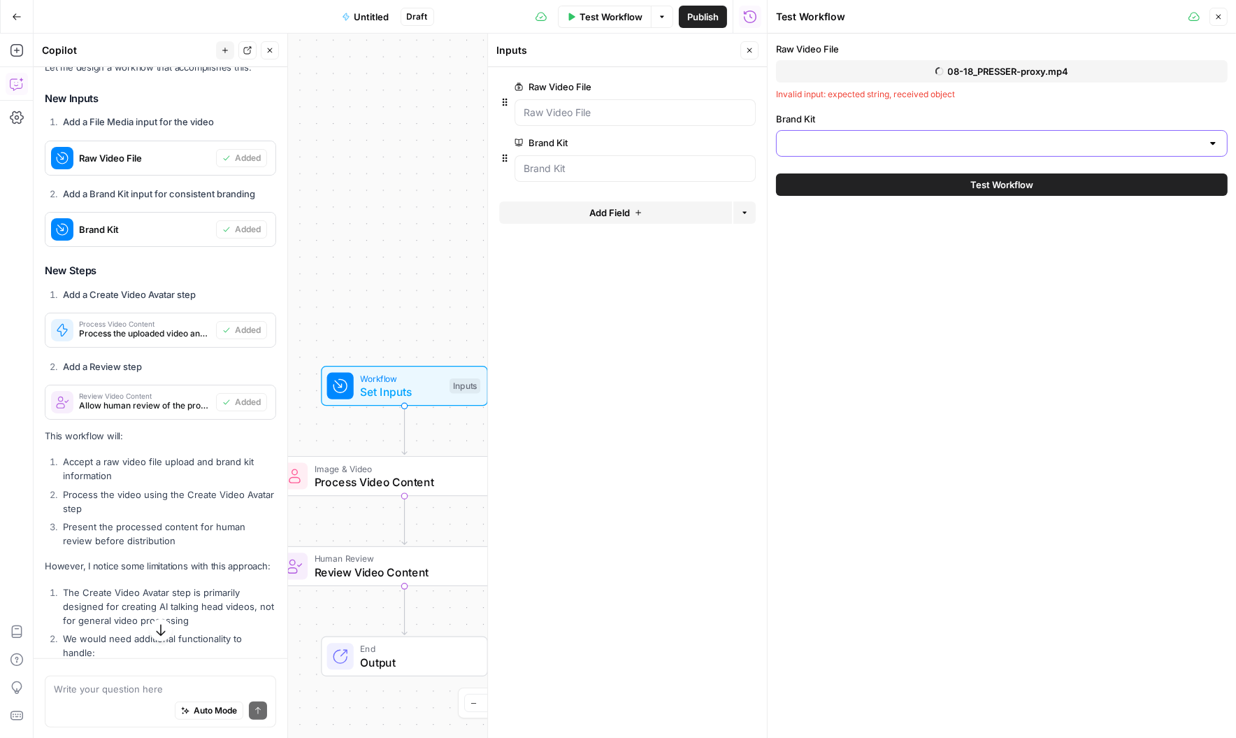
click at [847, 148] on input "Brand Kit" at bounding box center [993, 143] width 417 height 14
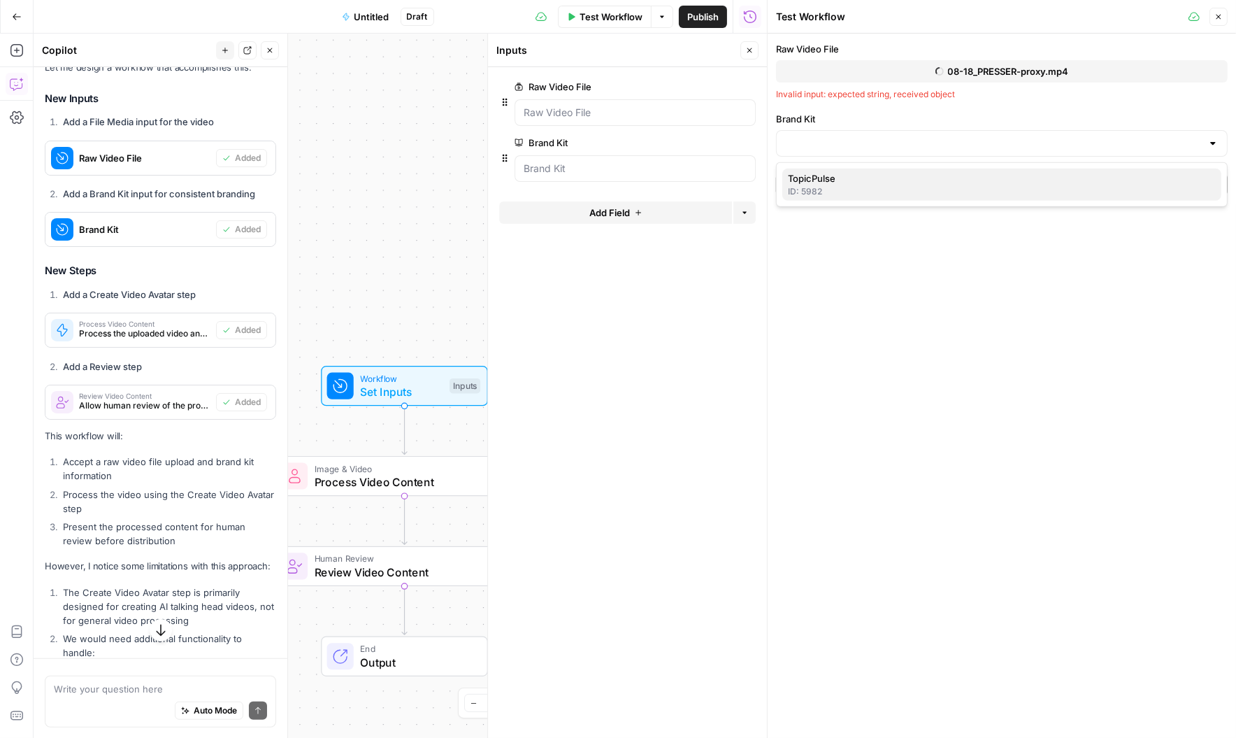
click at [838, 180] on span "TopicPulse" at bounding box center [999, 178] width 422 height 14
type input "TopicPulse"
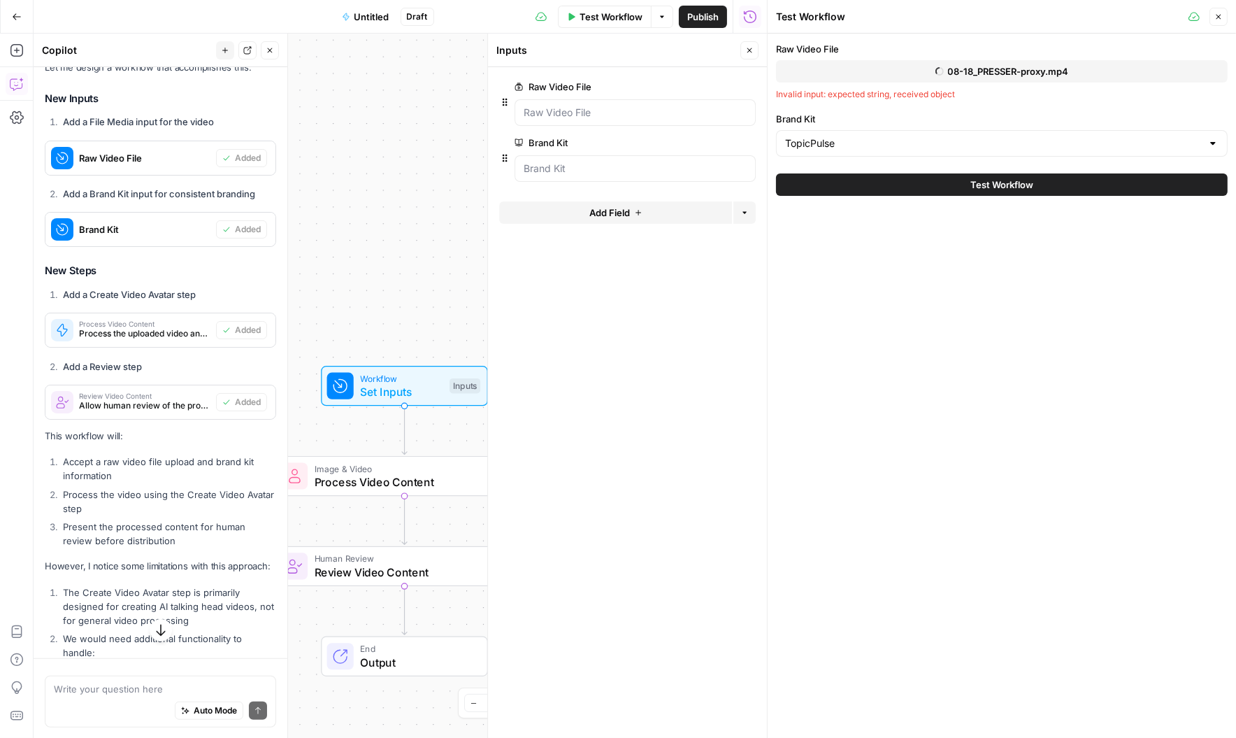
click at [880, 185] on span "Test Workflow" at bounding box center [1001, 185] width 63 height 14
click at [880, 187] on span "Test Workflow" at bounding box center [1001, 185] width 63 height 14
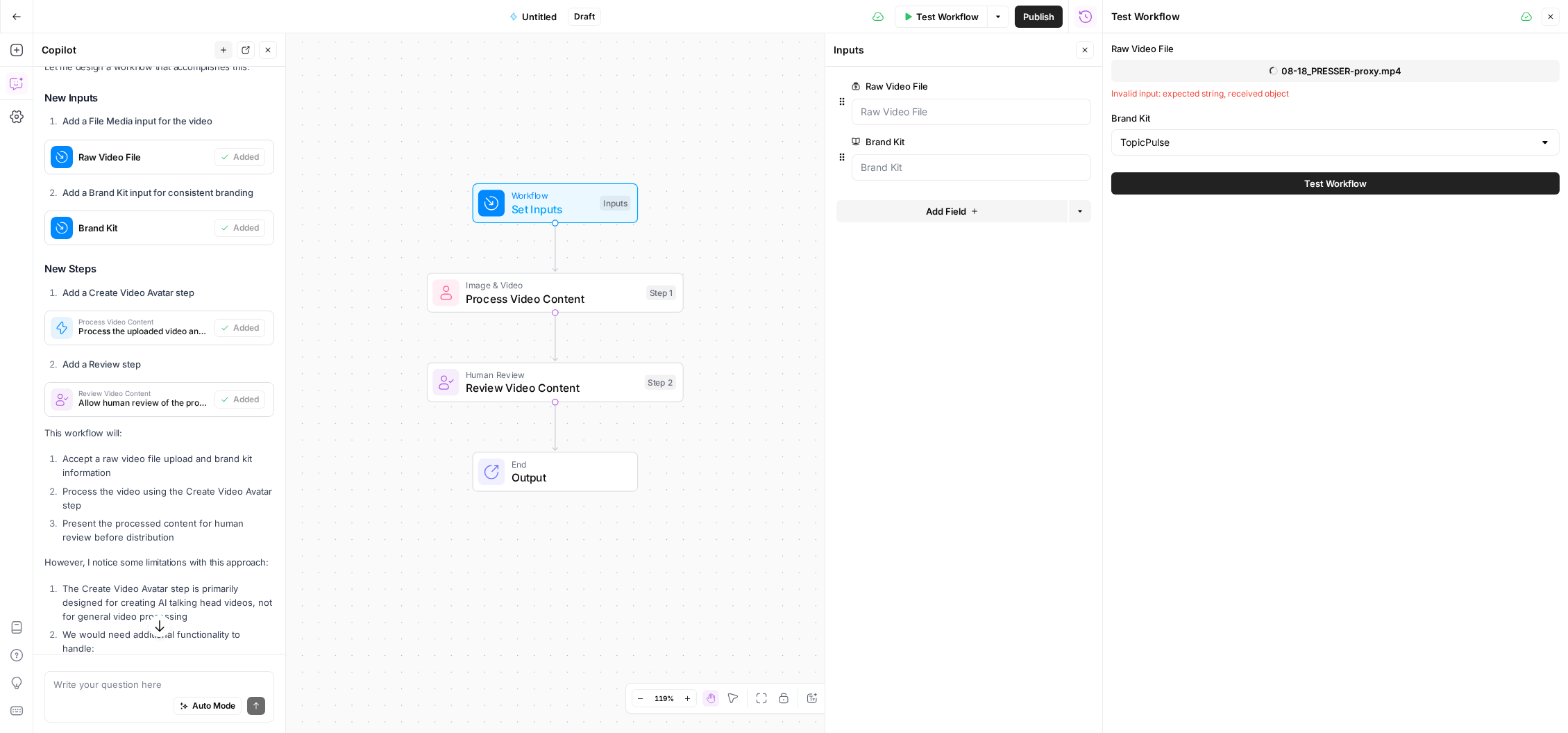
drag, startPoint x: 779, startPoint y: 387, endPoint x: 735, endPoint y: 362, distance: 50.6
click at [776, 351] on div "Workflow Set Inputs Inputs Image & Video Process Video Content Step 1 Human Rev…" at bounding box center [568, 383] width 1069 height 699
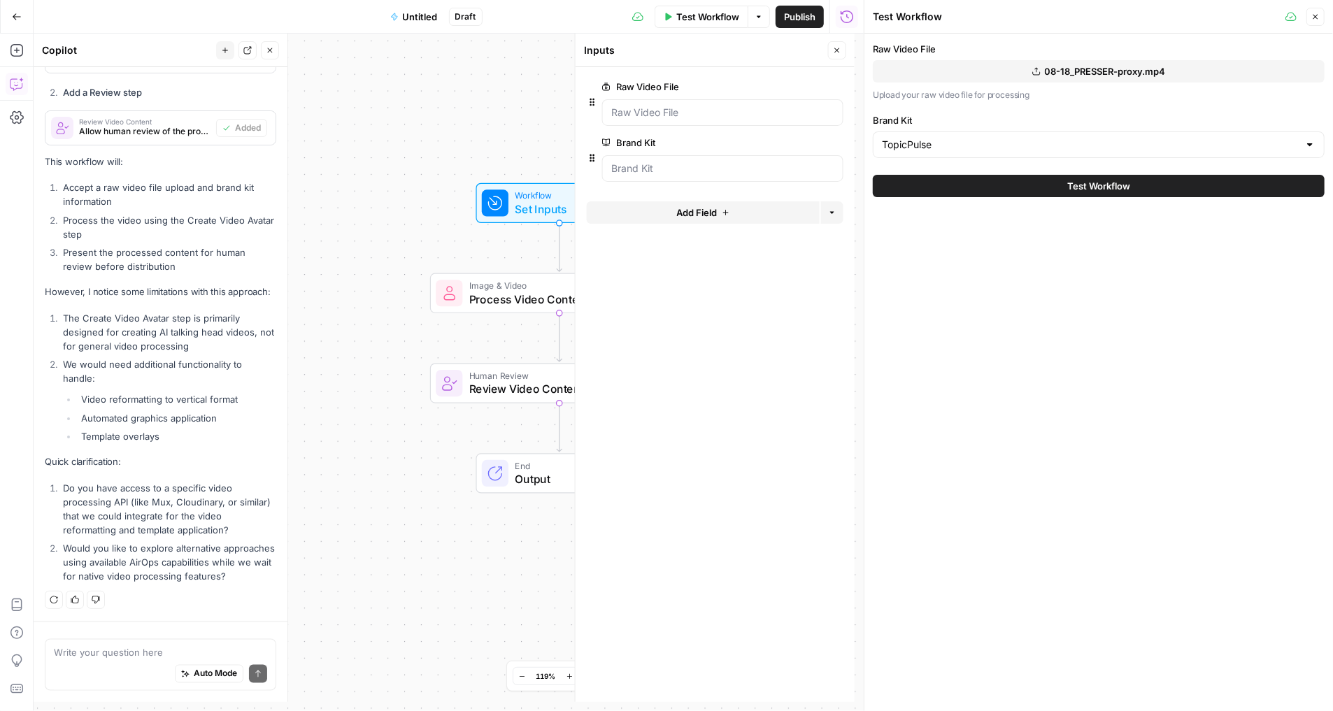
scroll to position [1243, 0]
